Goal: Navigation & Orientation: Find specific page/section

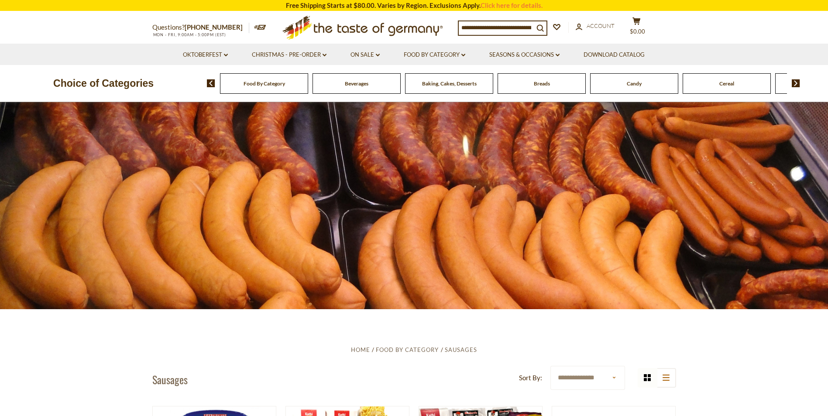
click at [213, 34] on span "MON - FRI, 9:00AM - 5:00PM (EST)" at bounding box center [189, 34] width 74 height 5
click at [254, 28] on icon at bounding box center [260, 27] width 12 height 5
click at [210, 28] on link "[PHONE_NUMBER]" at bounding box center [214, 27] width 58 height 8
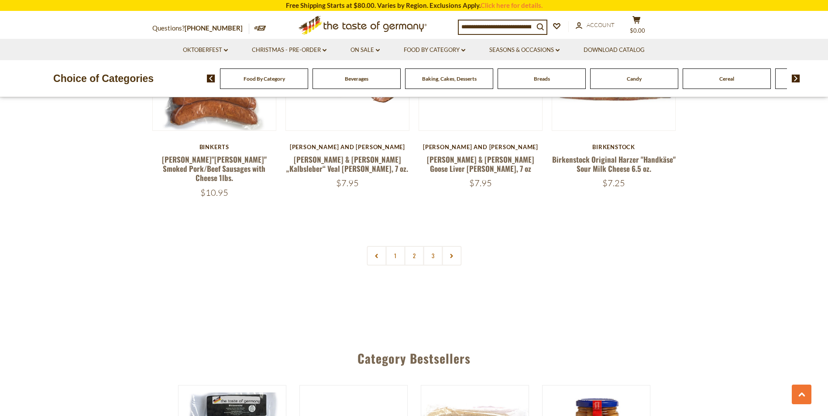
scroll to position [2139, 0]
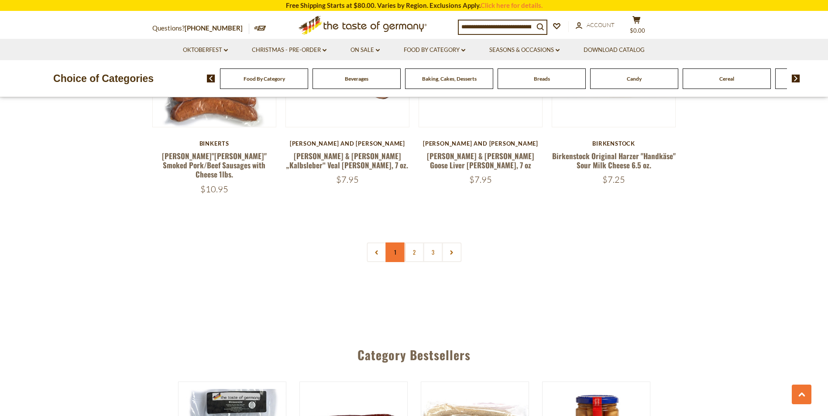
click at [392, 243] on link "1" at bounding box center [395, 253] width 20 height 20
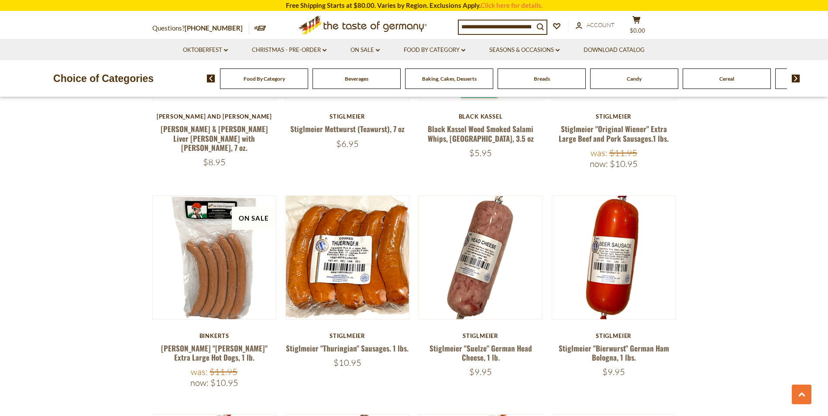
scroll to position [1676, 0]
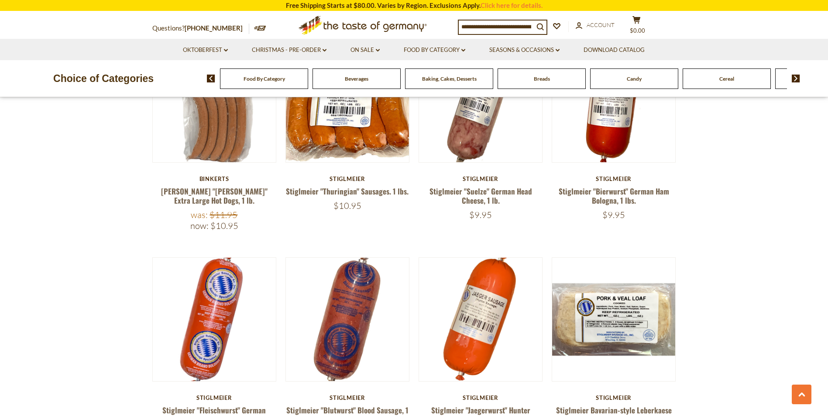
click at [308, 83] on div "Baking, Cakes, Desserts" at bounding box center [264, 79] width 88 height 21
click at [308, 80] on div "Breads" at bounding box center [264, 79] width 88 height 21
click at [534, 79] on span "Breads" at bounding box center [542, 79] width 16 height 7
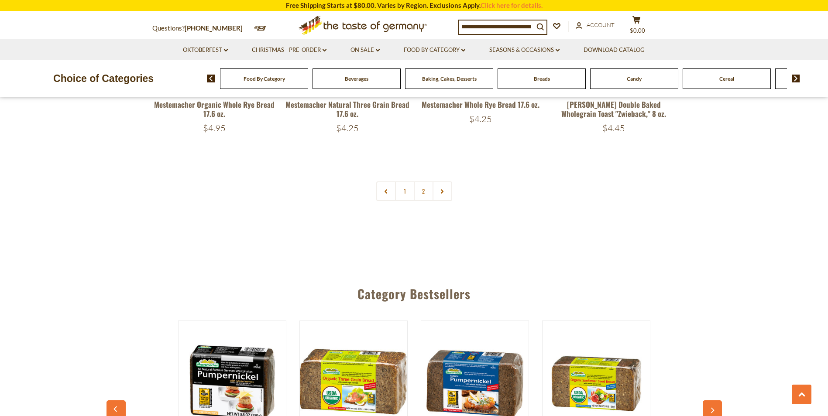
scroll to position [2139, 0]
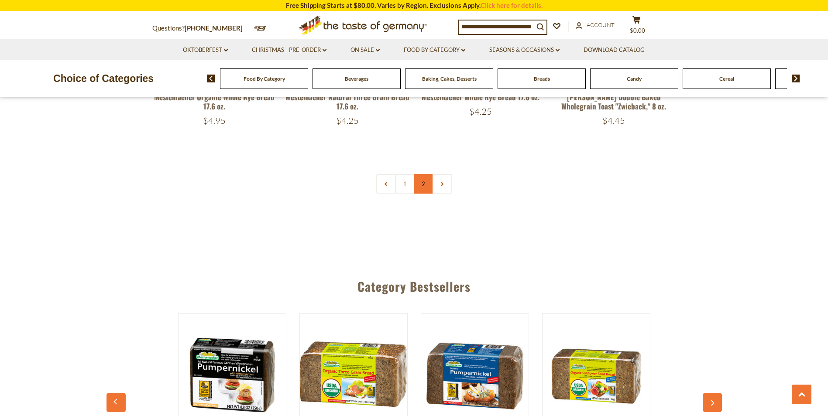
click at [425, 180] on link "2" at bounding box center [424, 184] width 20 height 20
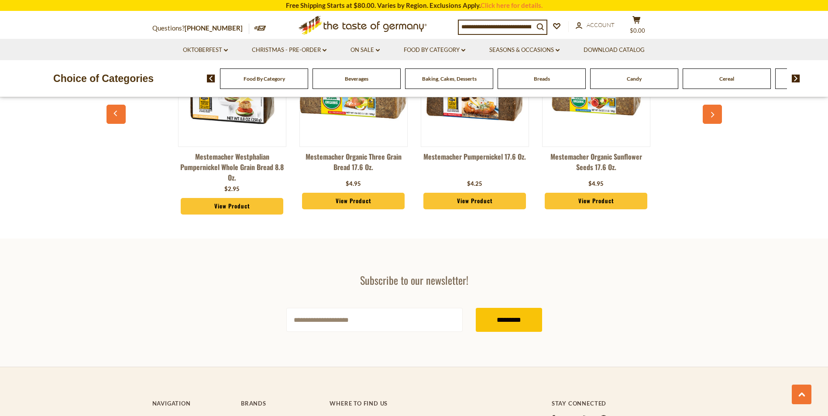
scroll to position [1632, 0]
